Goal: Task Accomplishment & Management: Use online tool/utility

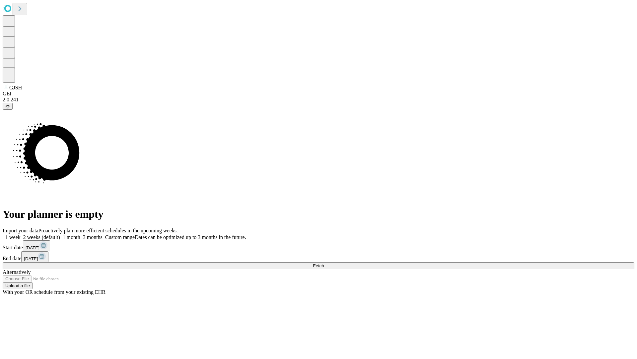
click at [324, 263] on span "Fetch" at bounding box center [318, 265] width 11 height 5
